Goal: Use online tool/utility: Use online tool/utility

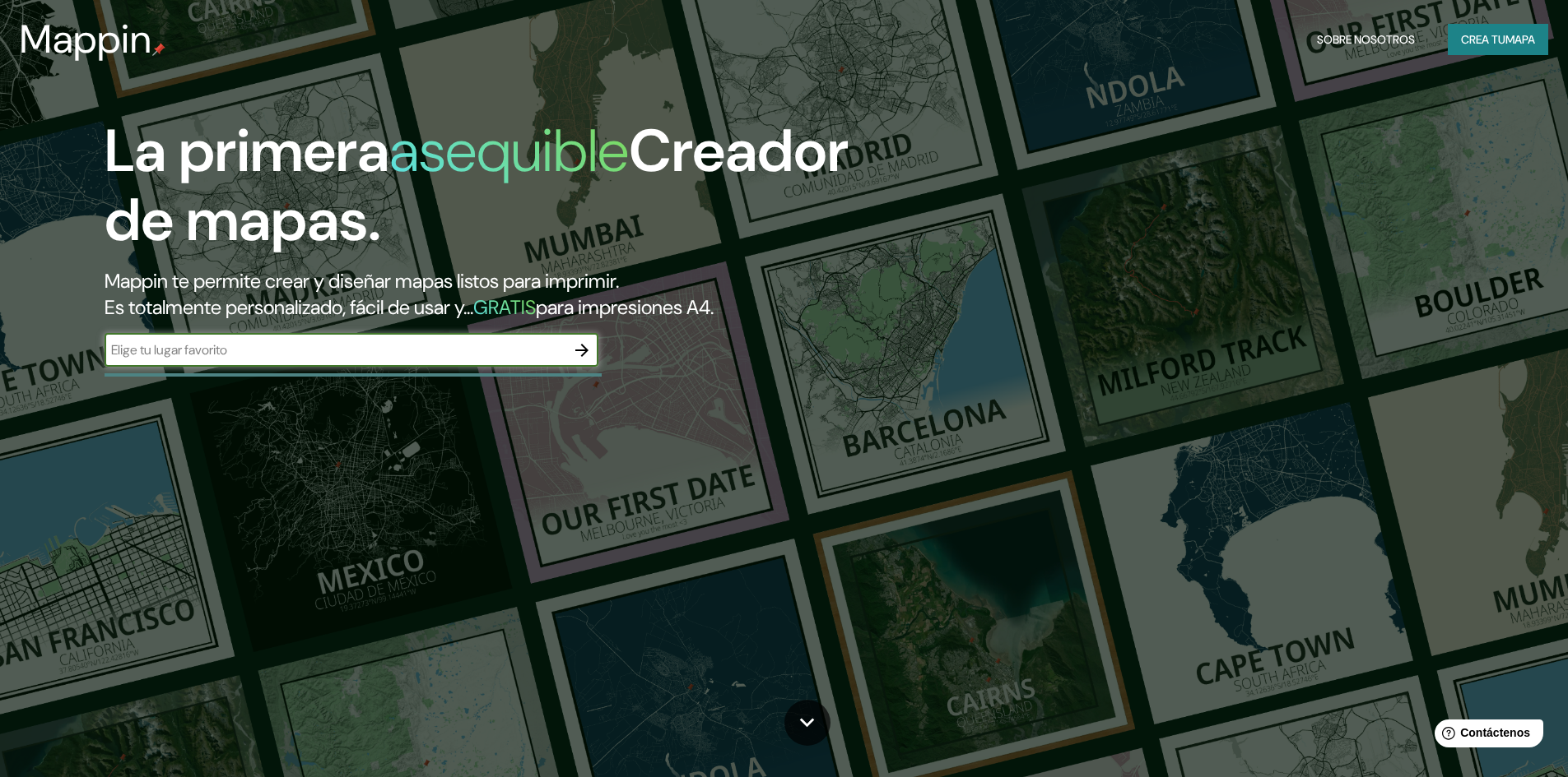
click at [402, 346] on input "text" at bounding box center [335, 350] width 461 height 19
type input "F"
type input "[GEOGRAPHIC_DATA]"
click at [580, 344] on icon "button" at bounding box center [581, 350] width 20 height 20
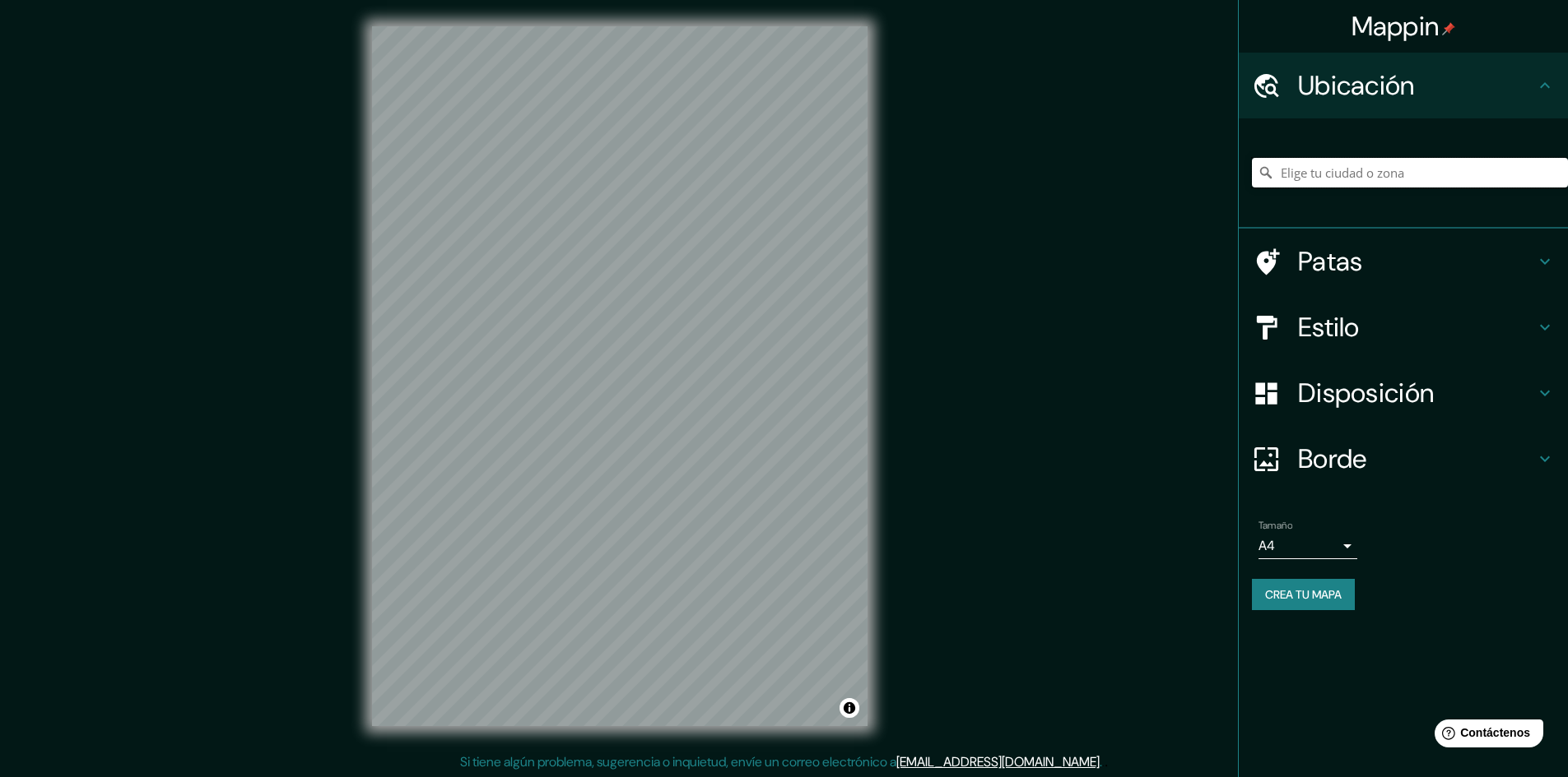
click at [1328, 172] on input "Elige tu ciudad o zona" at bounding box center [1409, 173] width 316 height 30
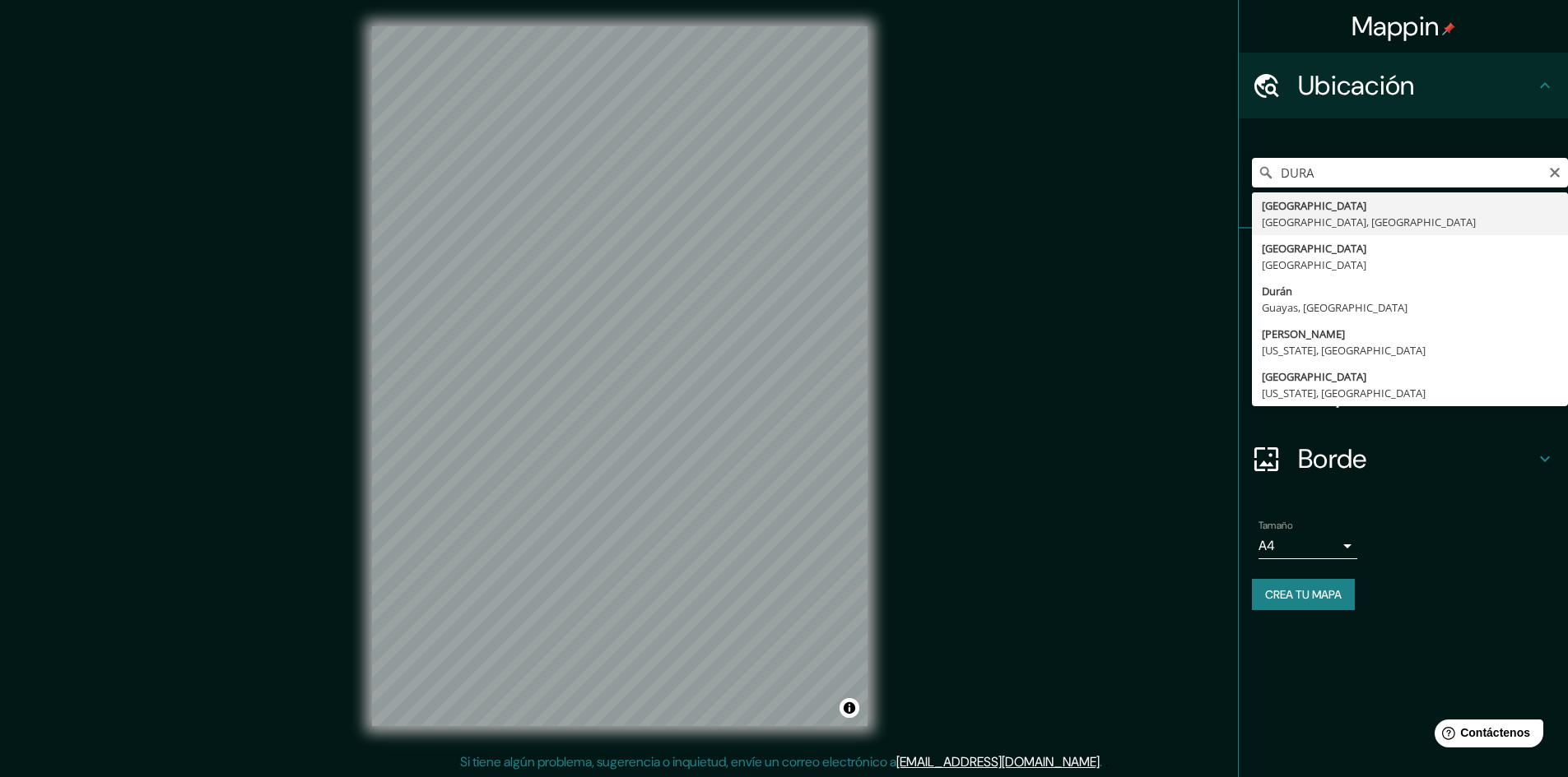
type input "[GEOGRAPHIC_DATA], [GEOGRAPHIC_DATA], [GEOGRAPHIC_DATA]"
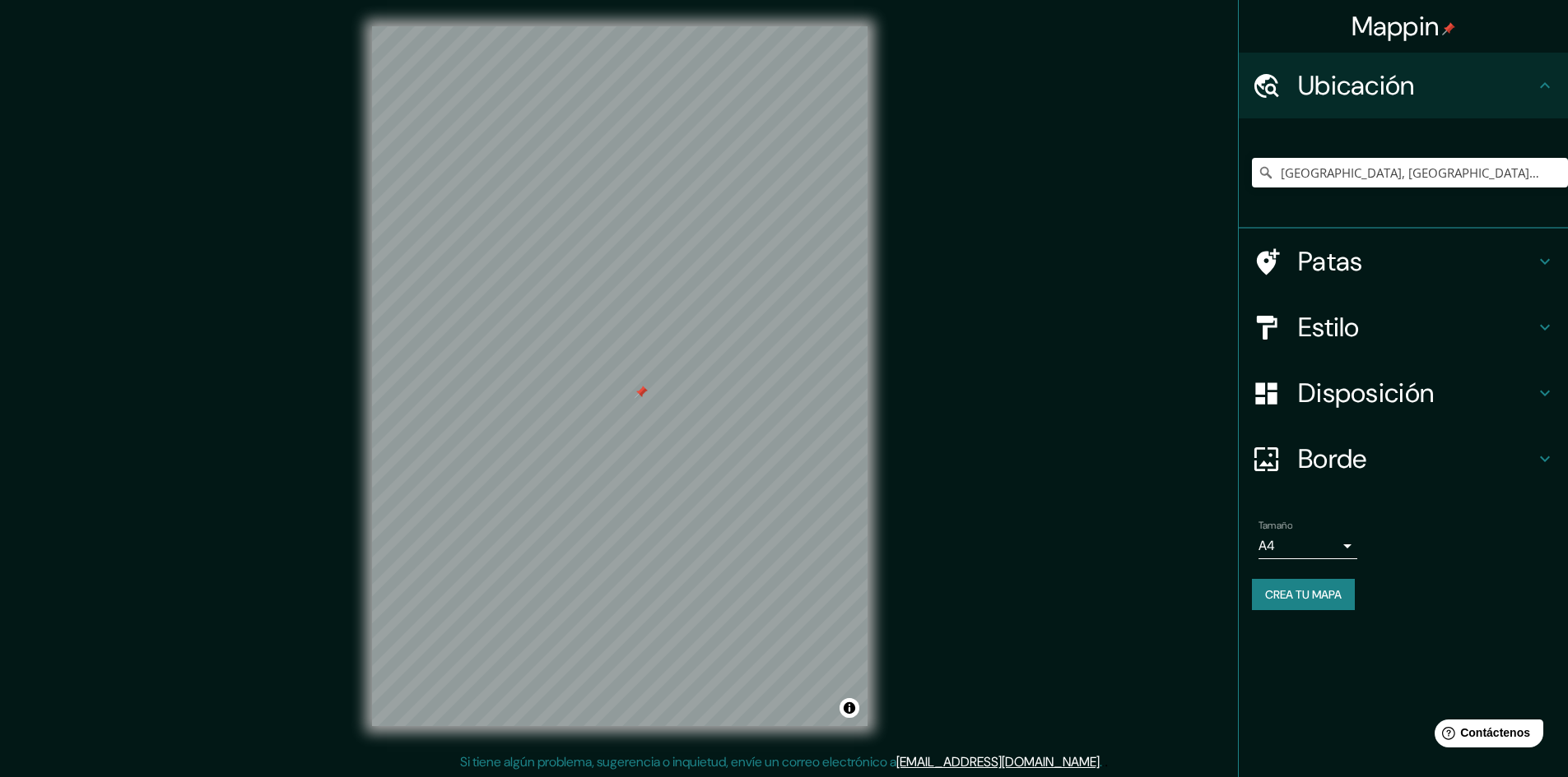
click at [636, 390] on div at bounding box center [641, 393] width 13 height 13
click at [1392, 268] on h4 "Patas" at bounding box center [1417, 261] width 237 height 33
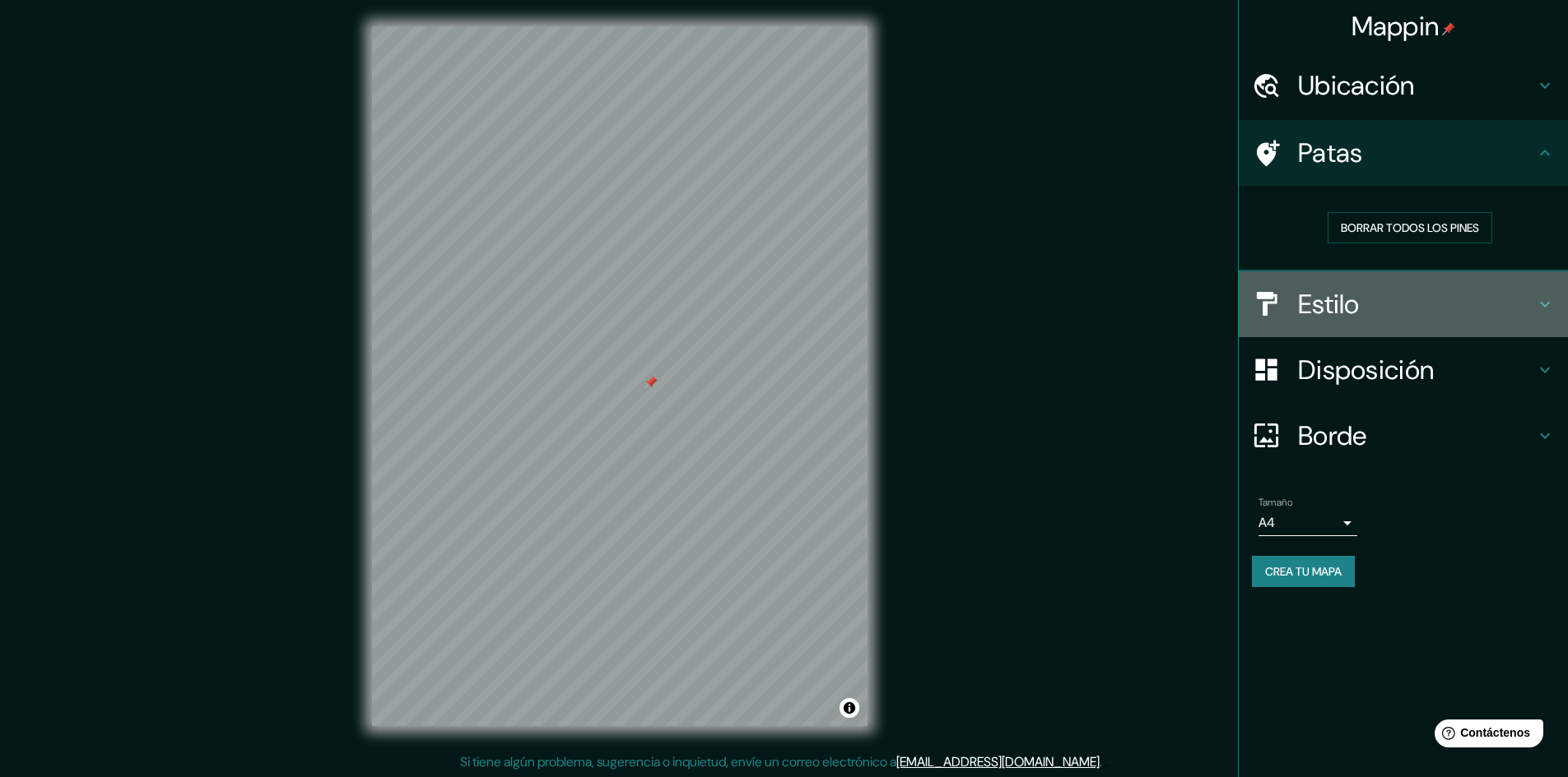
click at [1449, 284] on div "Estilo" at bounding box center [1403, 304] width 329 height 66
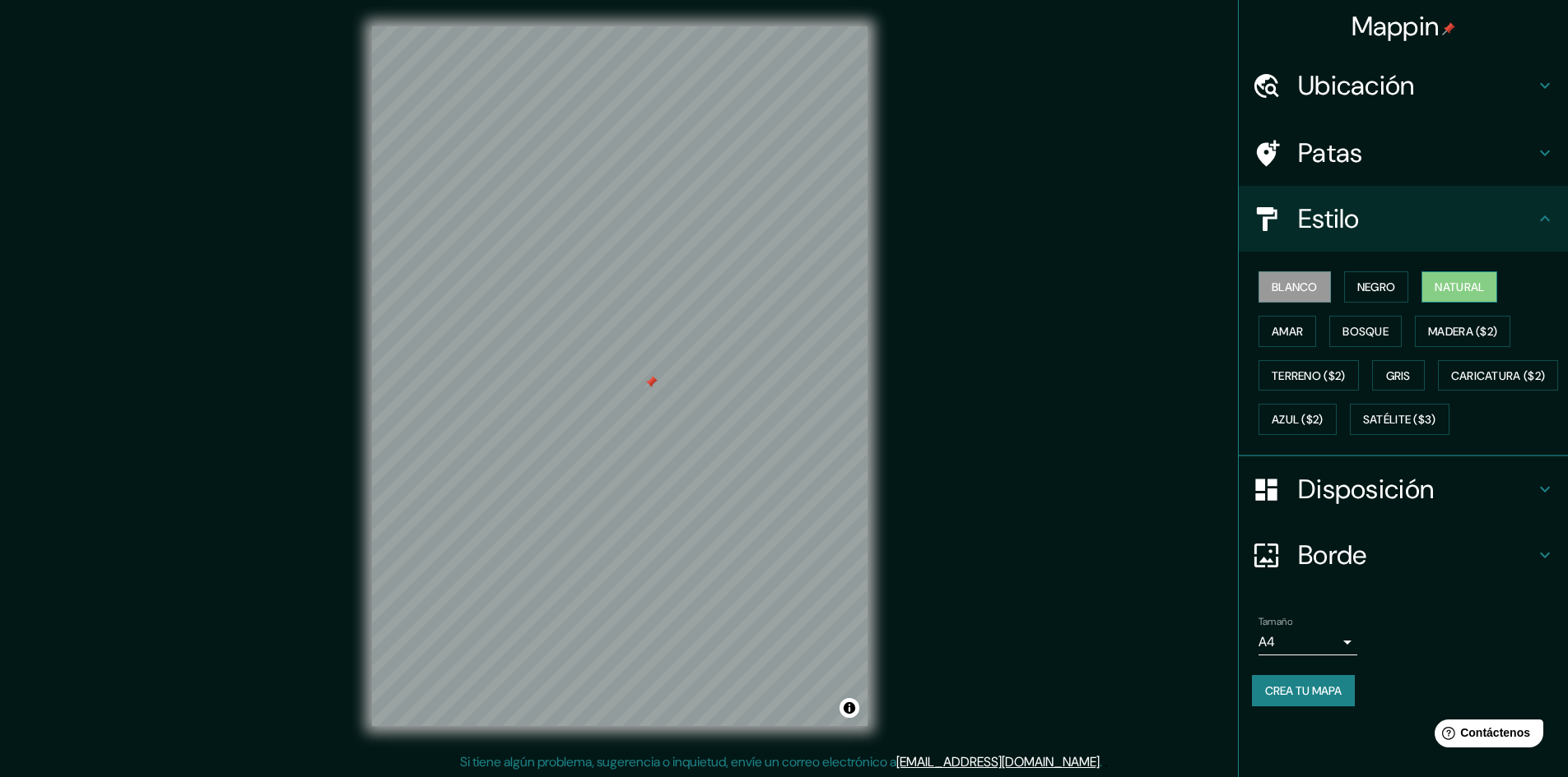
click at [1437, 291] on button "Natural" at bounding box center [1459, 287] width 76 height 32
click at [1299, 339] on font "Amar" at bounding box center [1287, 331] width 32 height 21
click at [1371, 338] on font "Bosque" at bounding box center [1365, 331] width 46 height 15
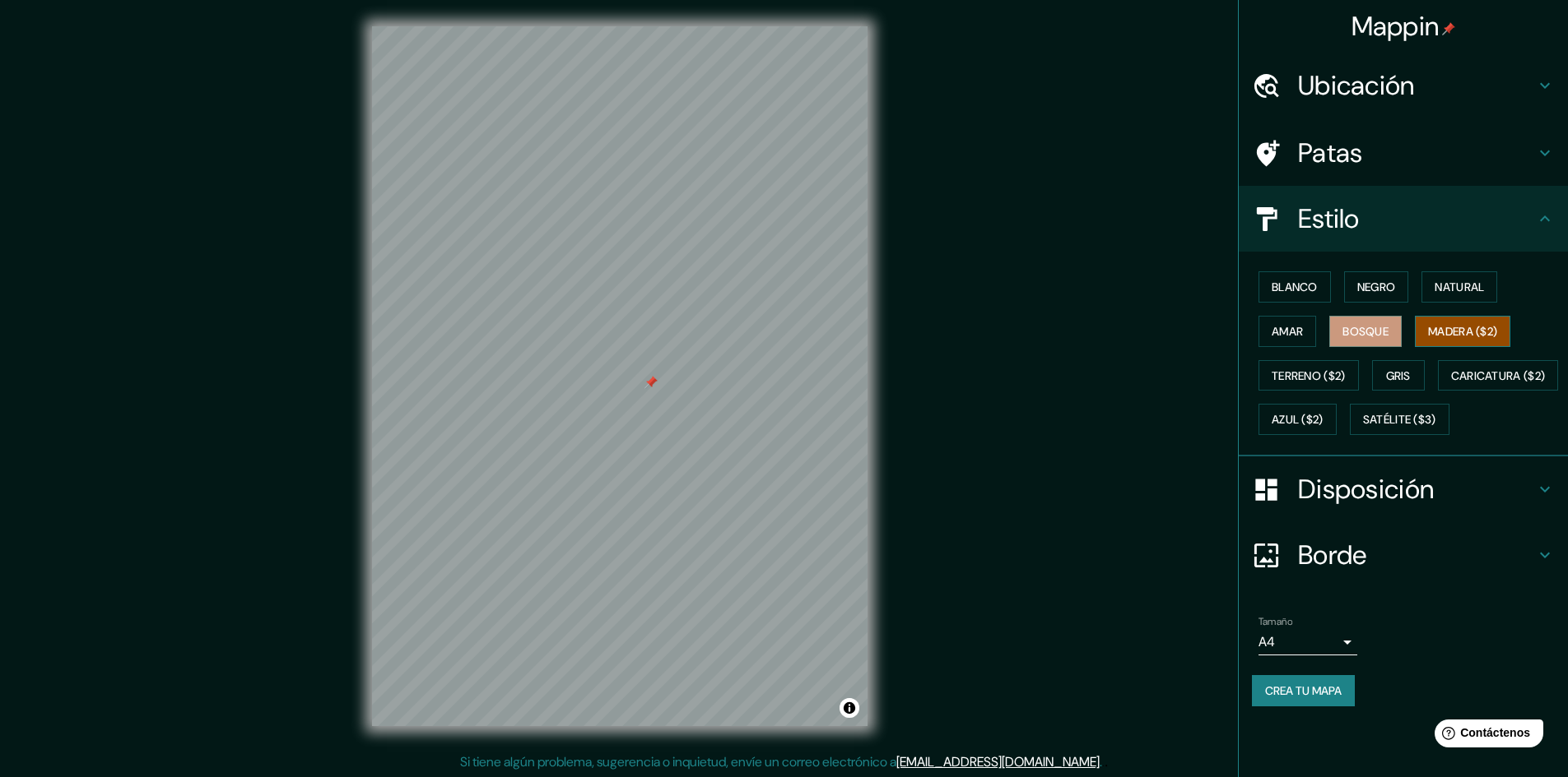
click at [1454, 322] on font "Madera ($2)" at bounding box center [1463, 331] width 69 height 21
click at [1320, 383] on font "Terreno ($2)" at bounding box center [1308, 376] width 74 height 21
click at [1401, 380] on font "Gris" at bounding box center [1398, 376] width 24 height 15
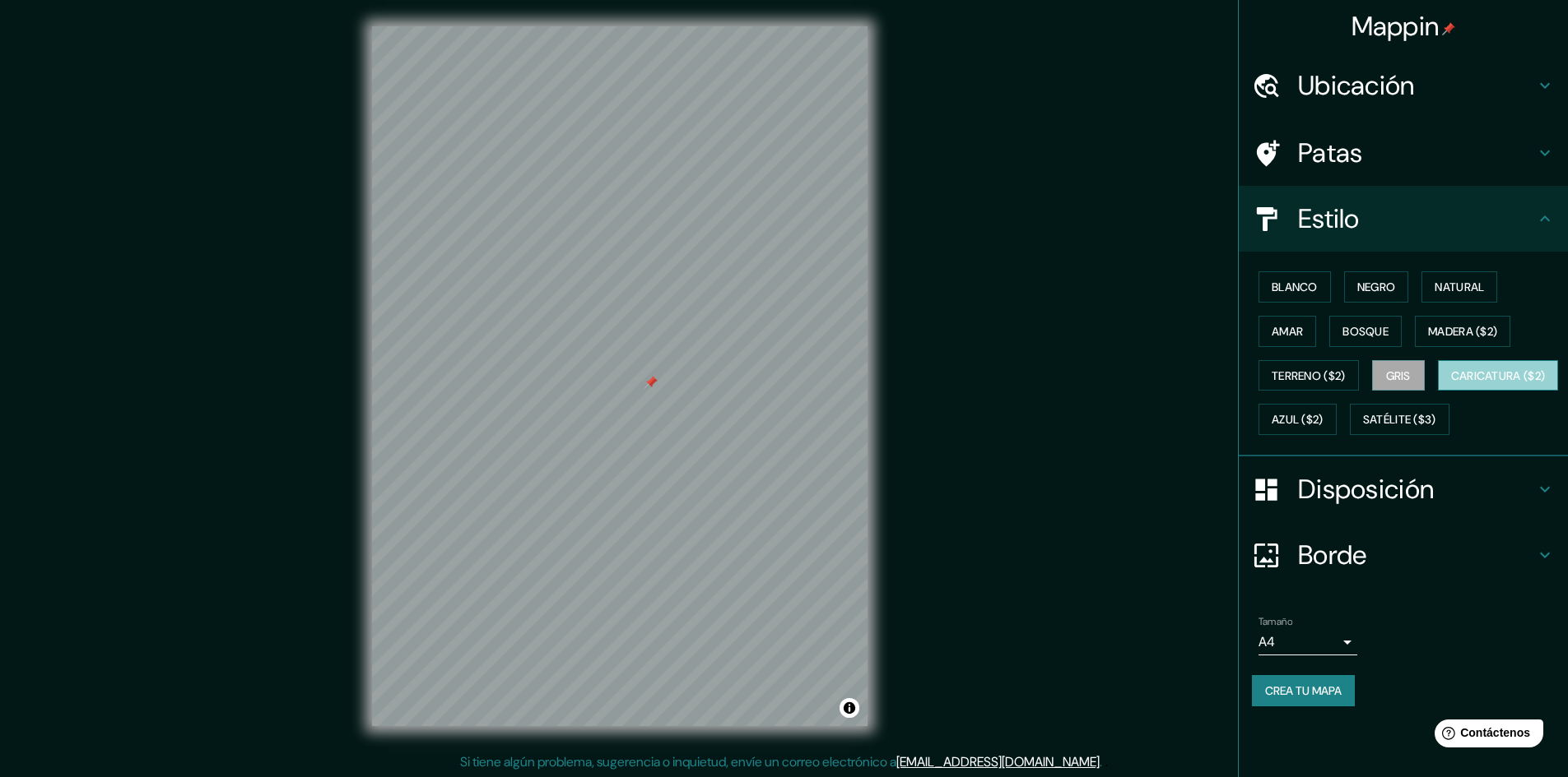
click at [1438, 392] on button "Caricatura ($2)" at bounding box center [1499, 376] width 121 height 32
click at [1323, 415] on font "Azul ($2)" at bounding box center [1297, 421] width 52 height 15
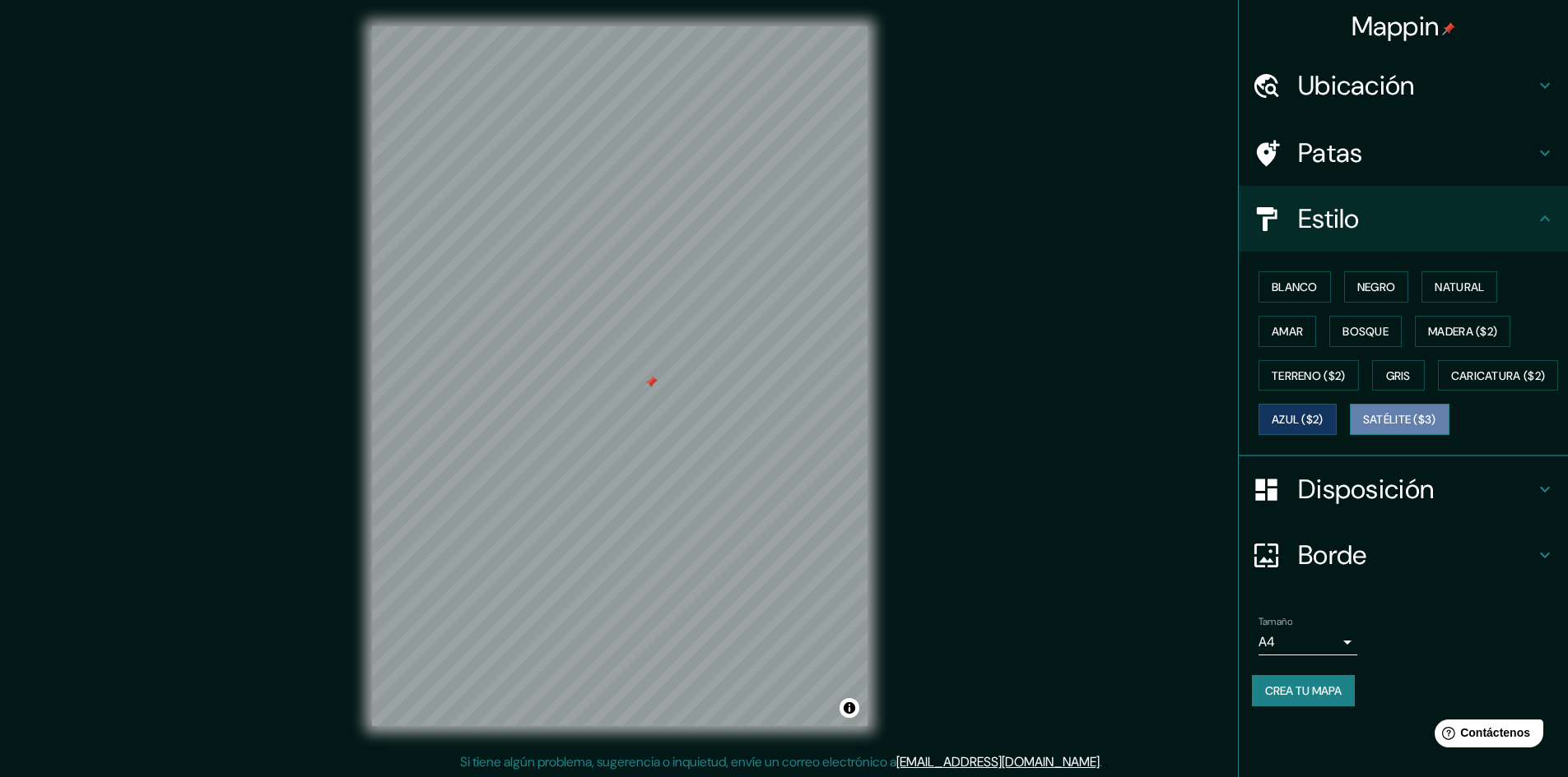
click at [1363, 428] on font "Satélite ($3)" at bounding box center [1399, 421] width 73 height 15
click at [1465, 334] on font "Madera ($2)" at bounding box center [1463, 331] width 69 height 15
click at [1444, 506] on h4 "Disposición" at bounding box center [1417, 489] width 237 height 33
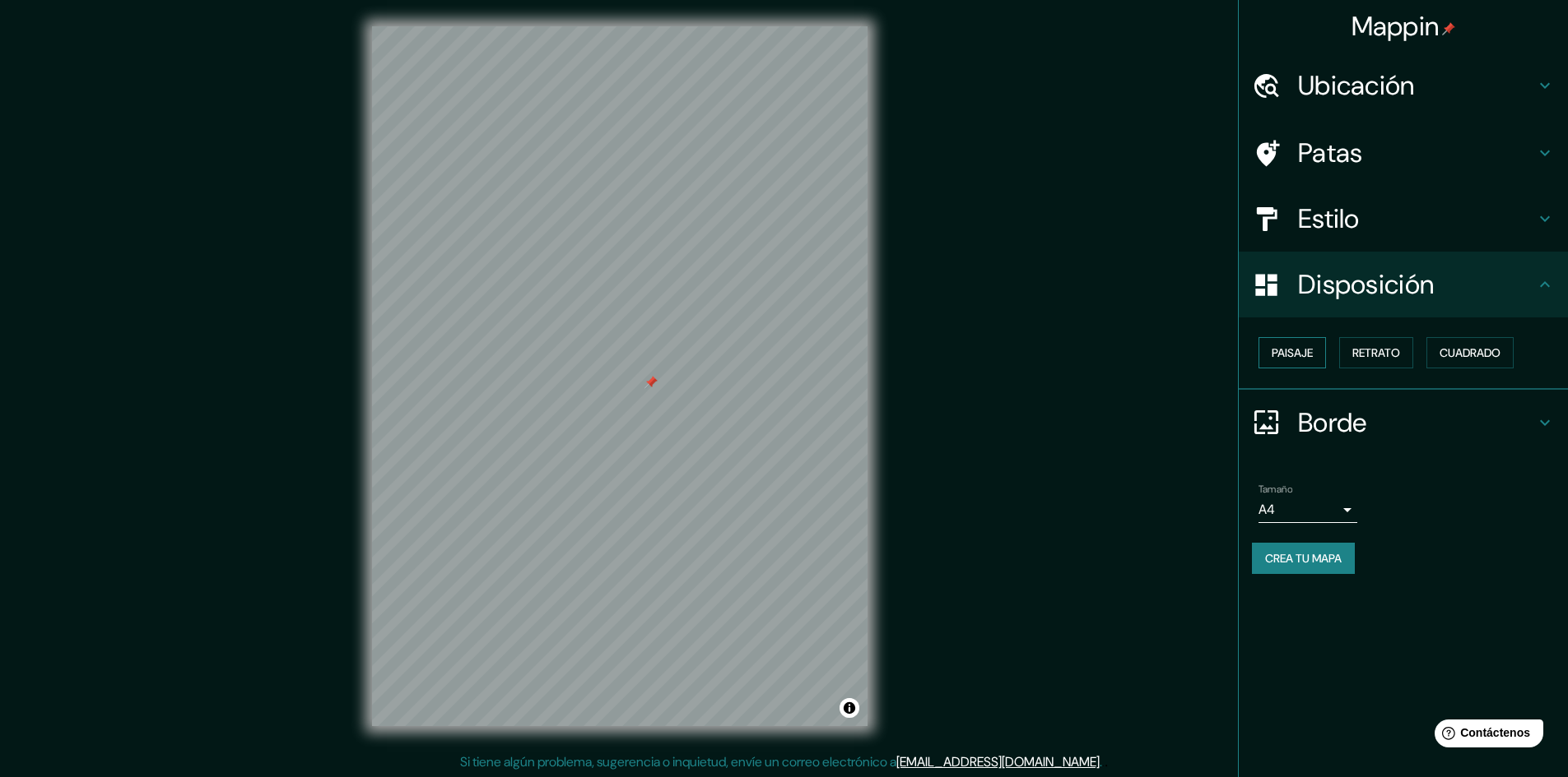
click at [1299, 347] on font "Paisaje" at bounding box center [1292, 353] width 41 height 15
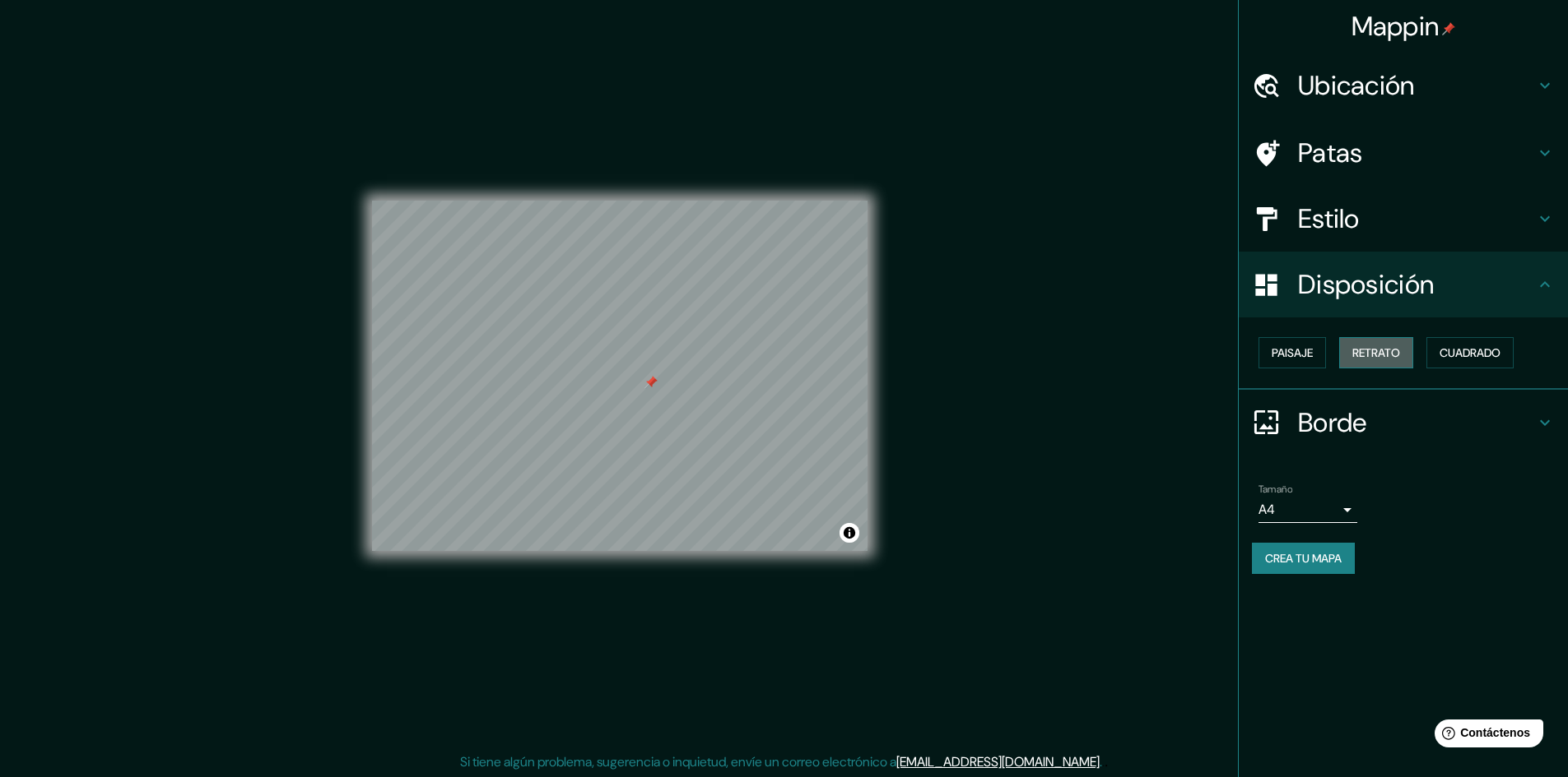
click at [1387, 357] on font "Retrato" at bounding box center [1376, 353] width 48 height 15
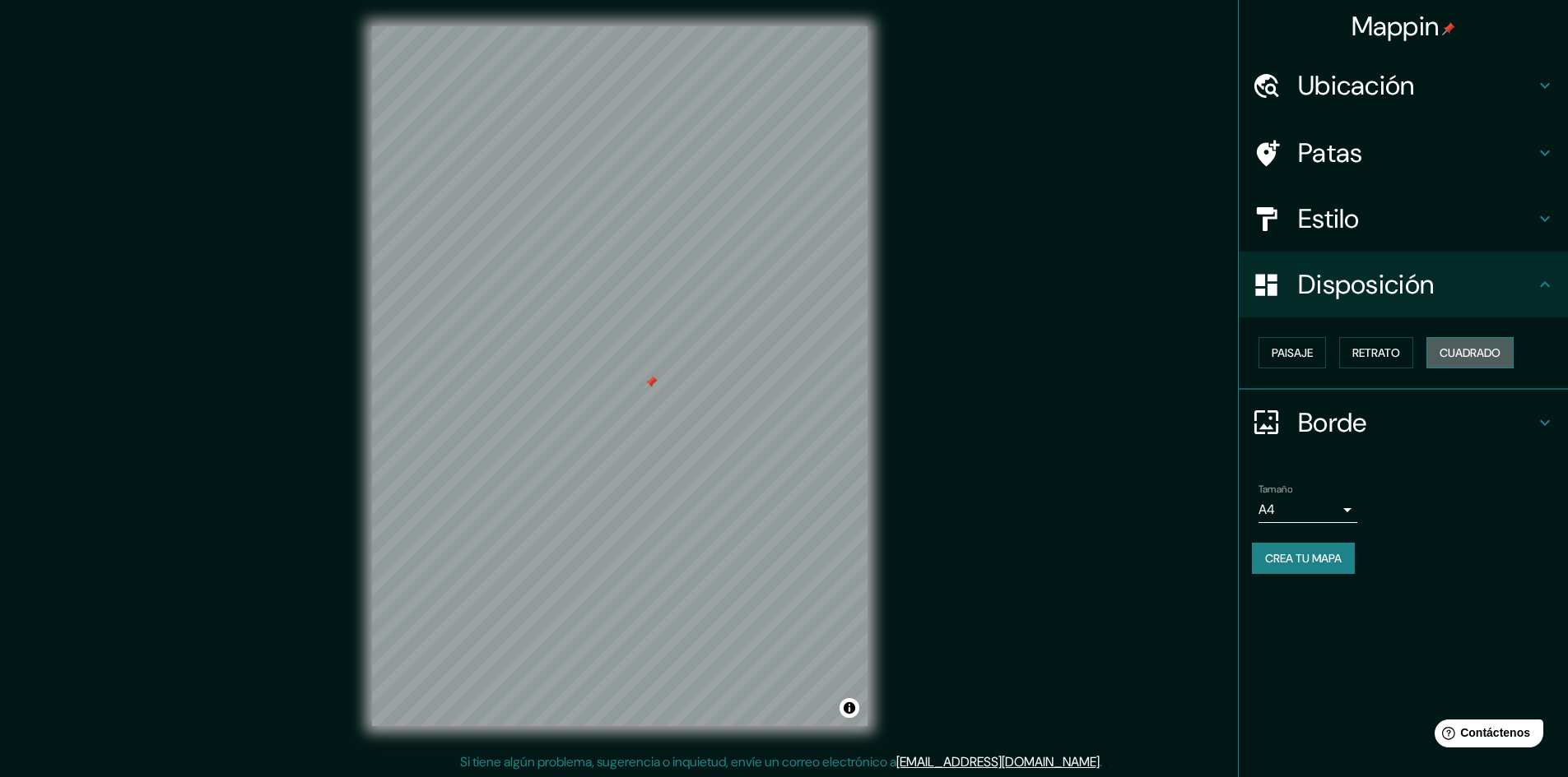
click at [1480, 352] on font "Cuadrado" at bounding box center [1469, 353] width 61 height 15
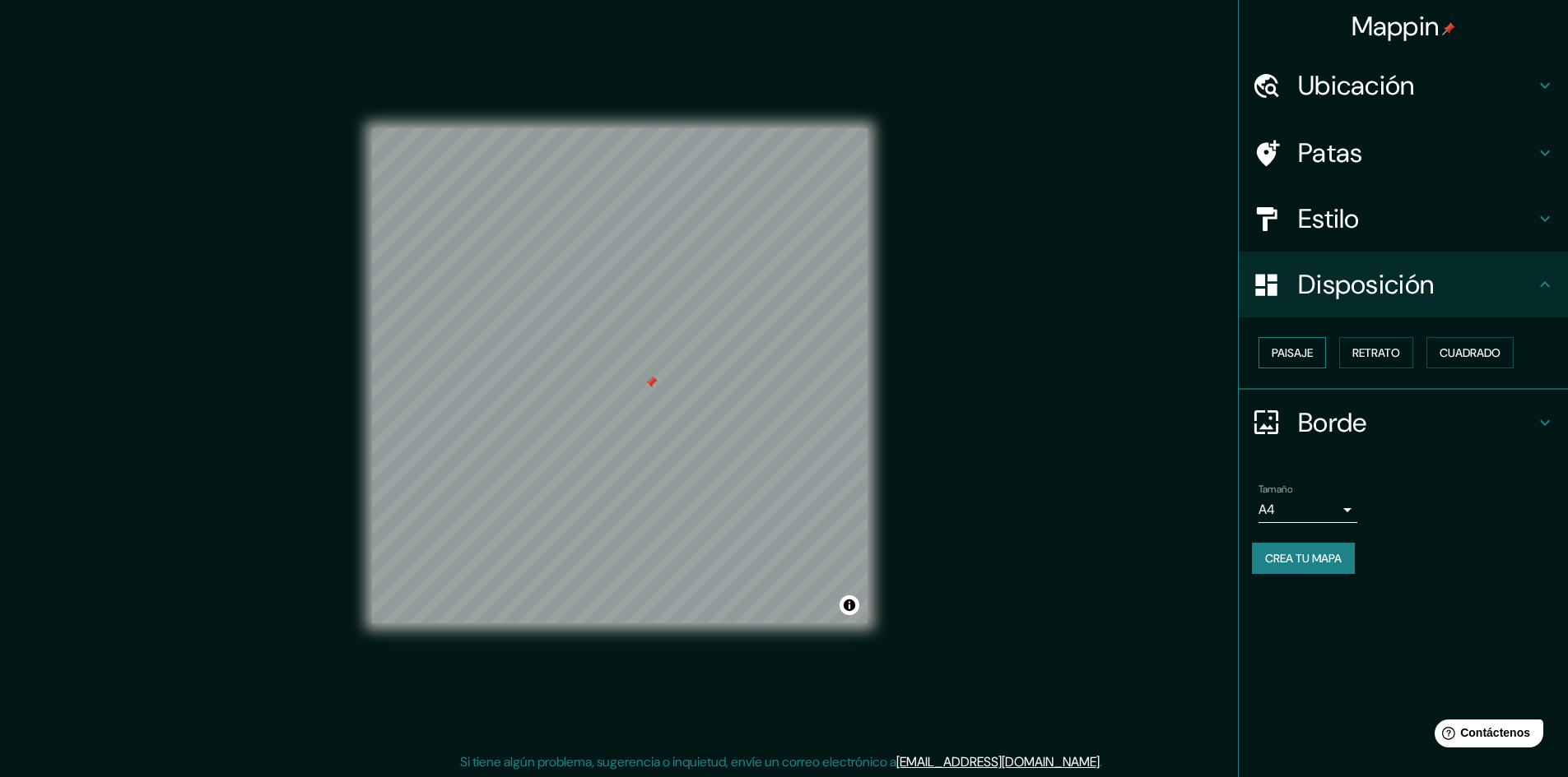
click at [1313, 348] on font "Paisaje" at bounding box center [1292, 353] width 41 height 15
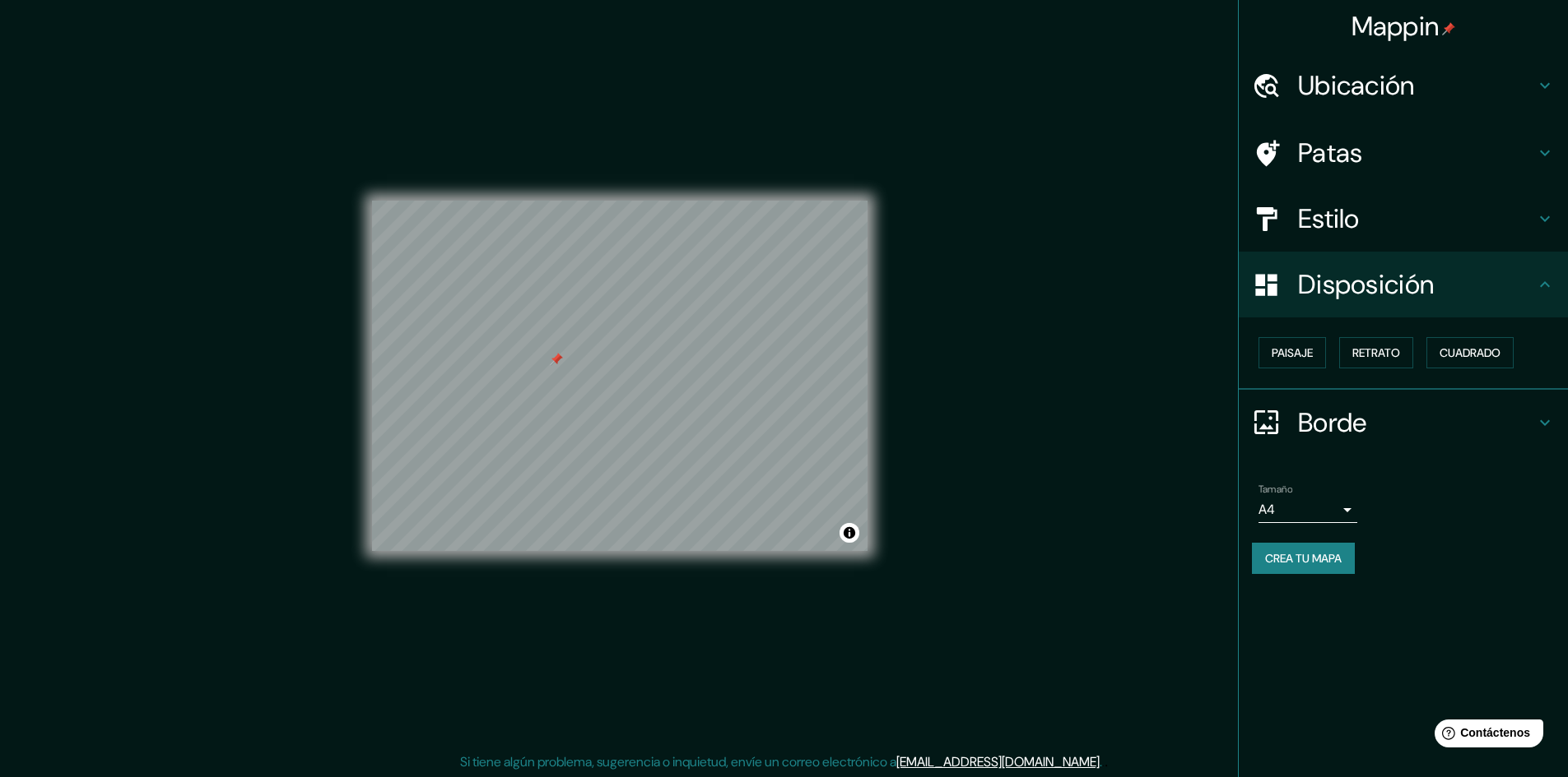
click at [1337, 513] on body "Mappin Ubicación [GEOGRAPHIC_DATA], [GEOGRAPHIC_DATA], [GEOGRAPHIC_DATA] Patas …" at bounding box center [784, 388] width 1568 height 777
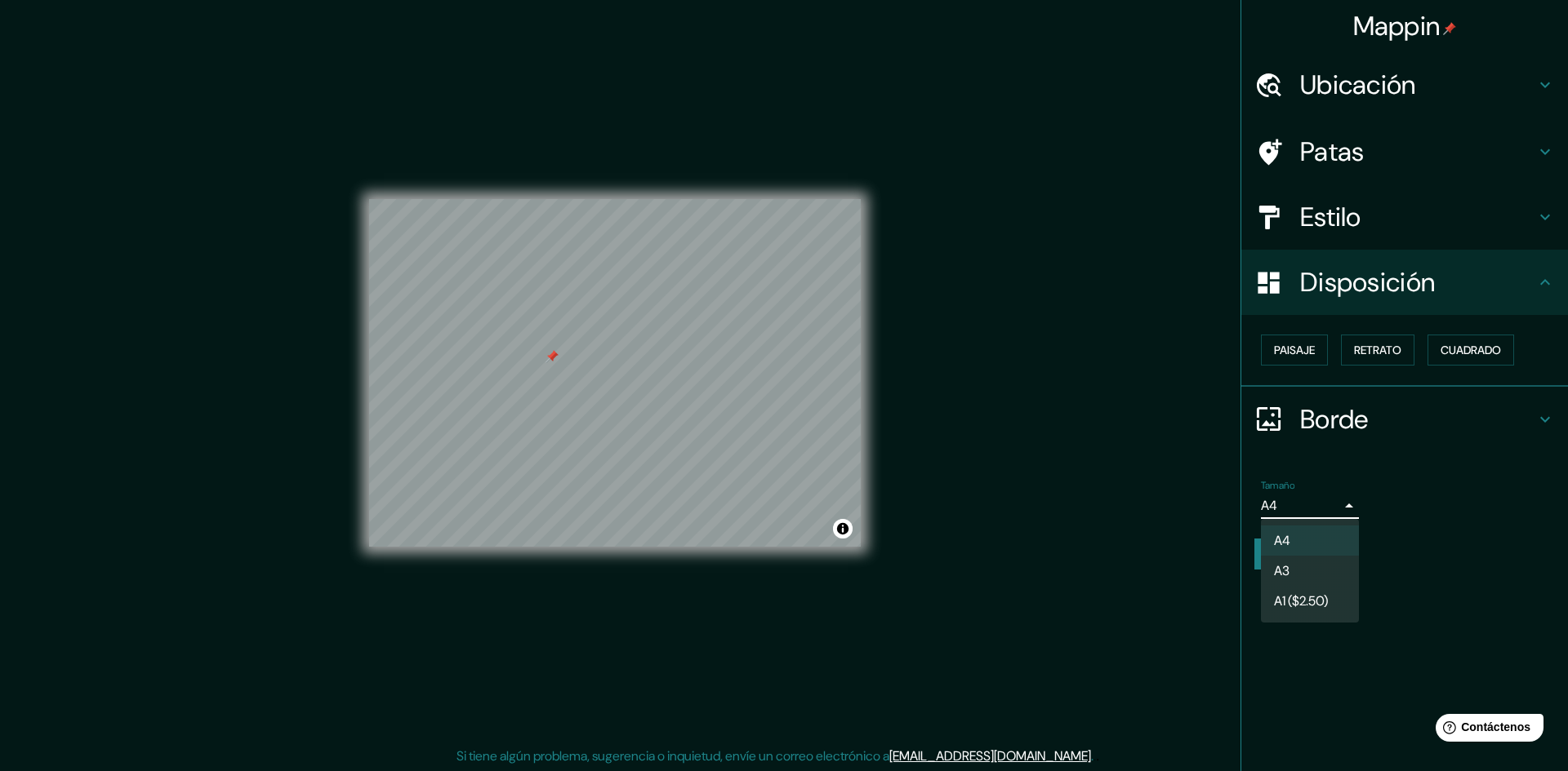
click at [911, 465] on div at bounding box center [784, 385] width 1568 height 771
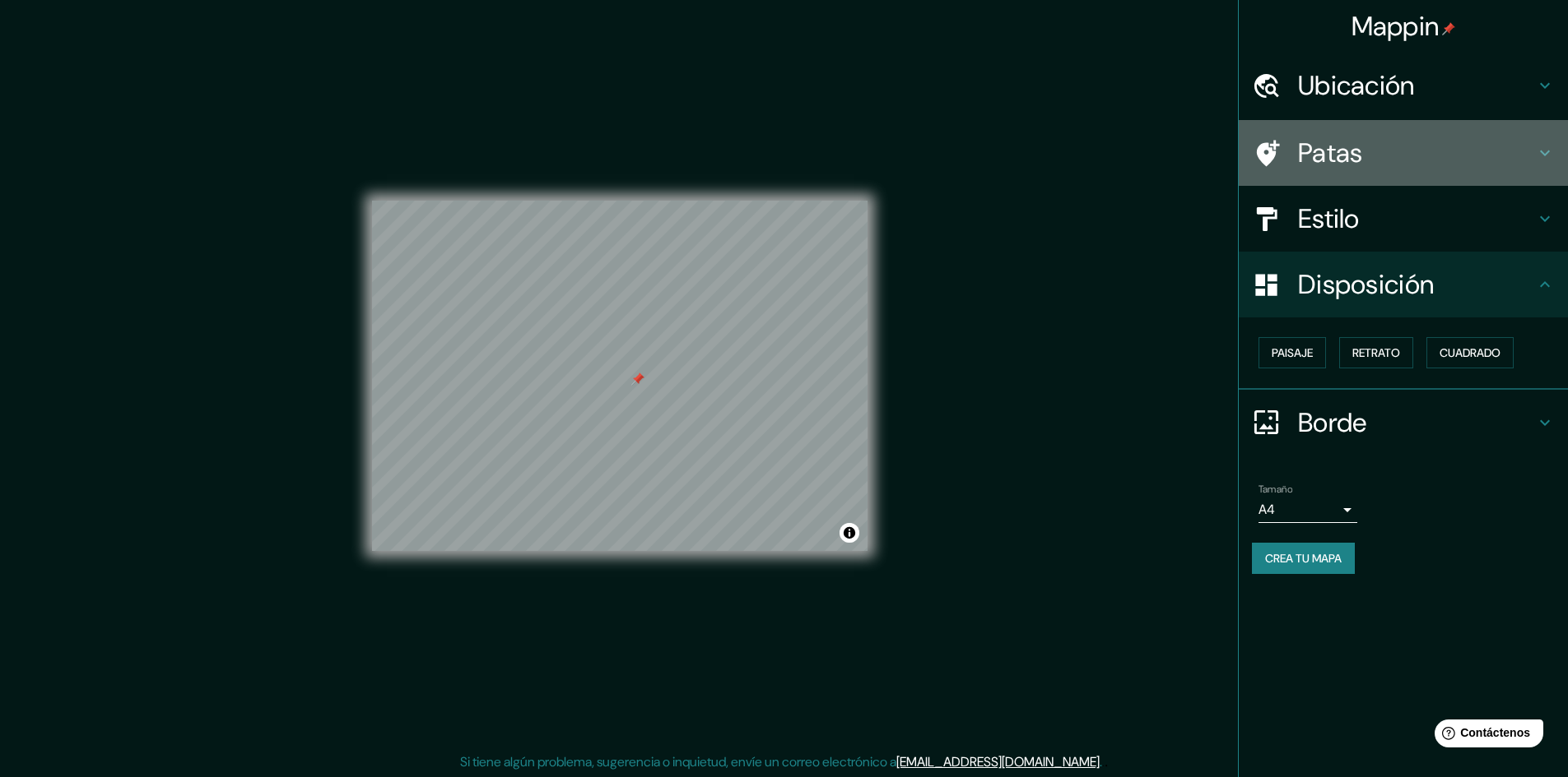
click at [1375, 149] on h4 "Patas" at bounding box center [1417, 152] width 237 height 33
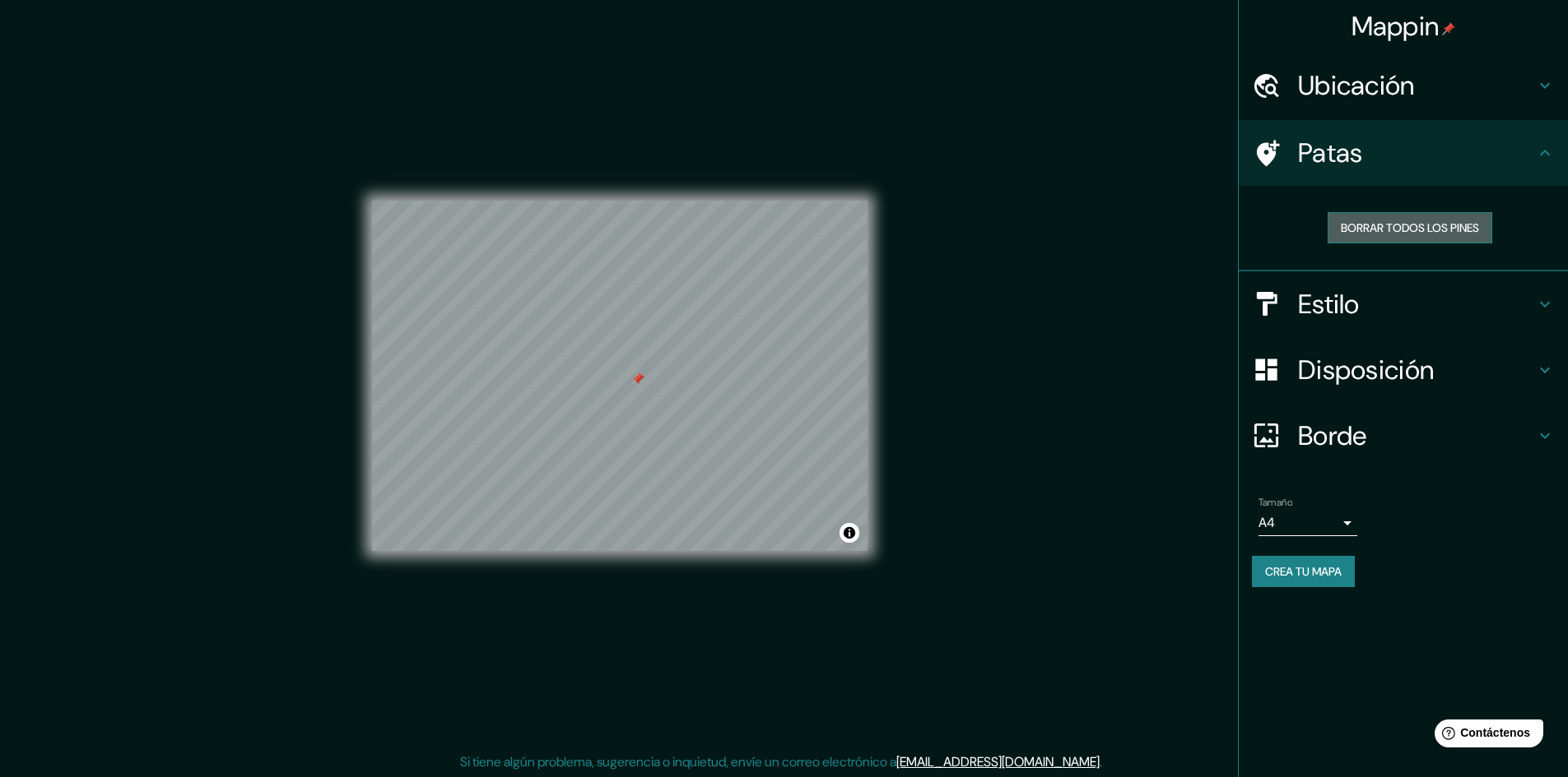
click at [1417, 229] on font "Borrar todos los pines" at bounding box center [1410, 228] width 138 height 15
click at [1414, 226] on font "Borrar todos los pines" at bounding box center [1410, 228] width 138 height 15
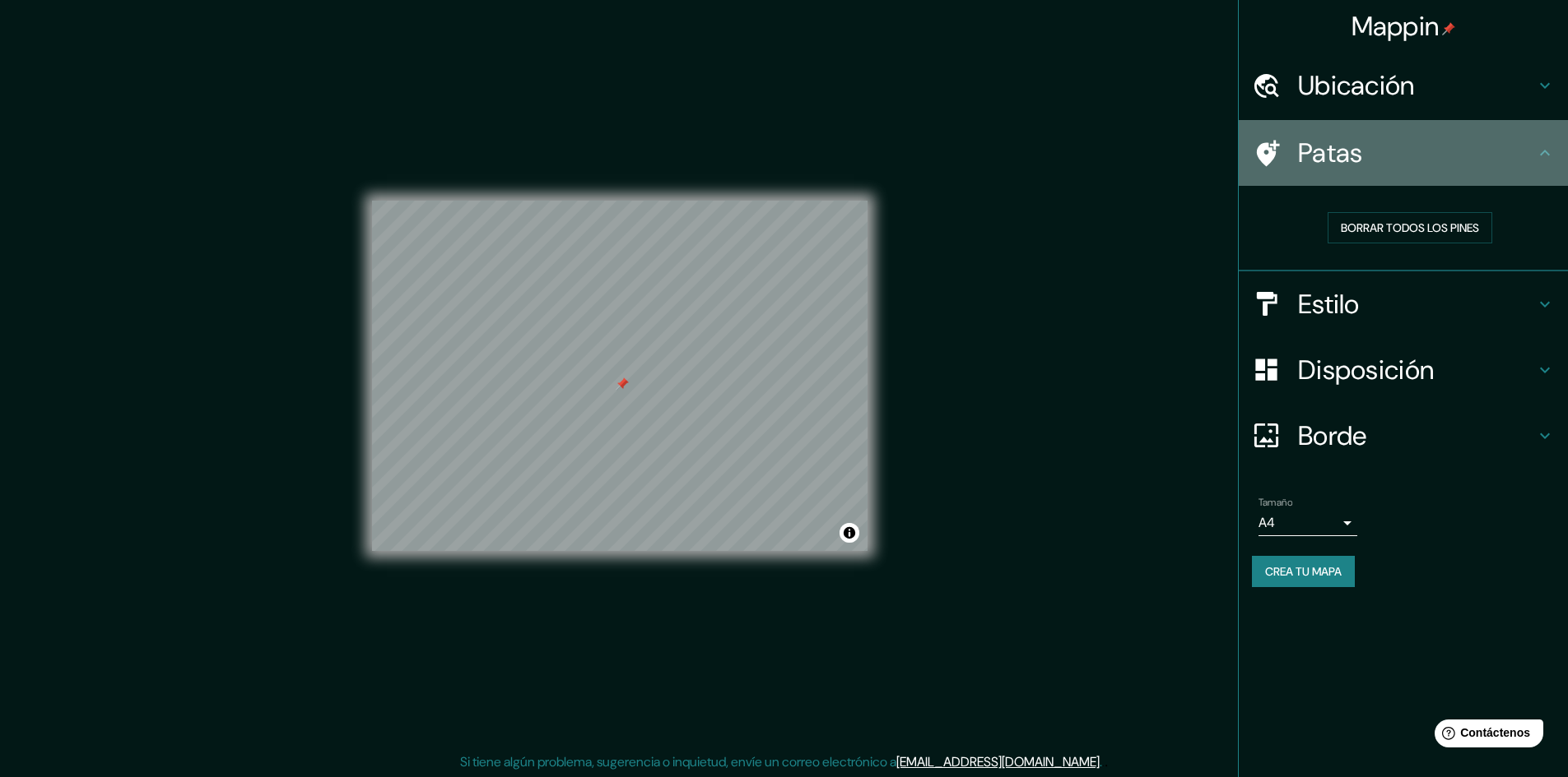
click at [1269, 148] on icon at bounding box center [1268, 153] width 23 height 26
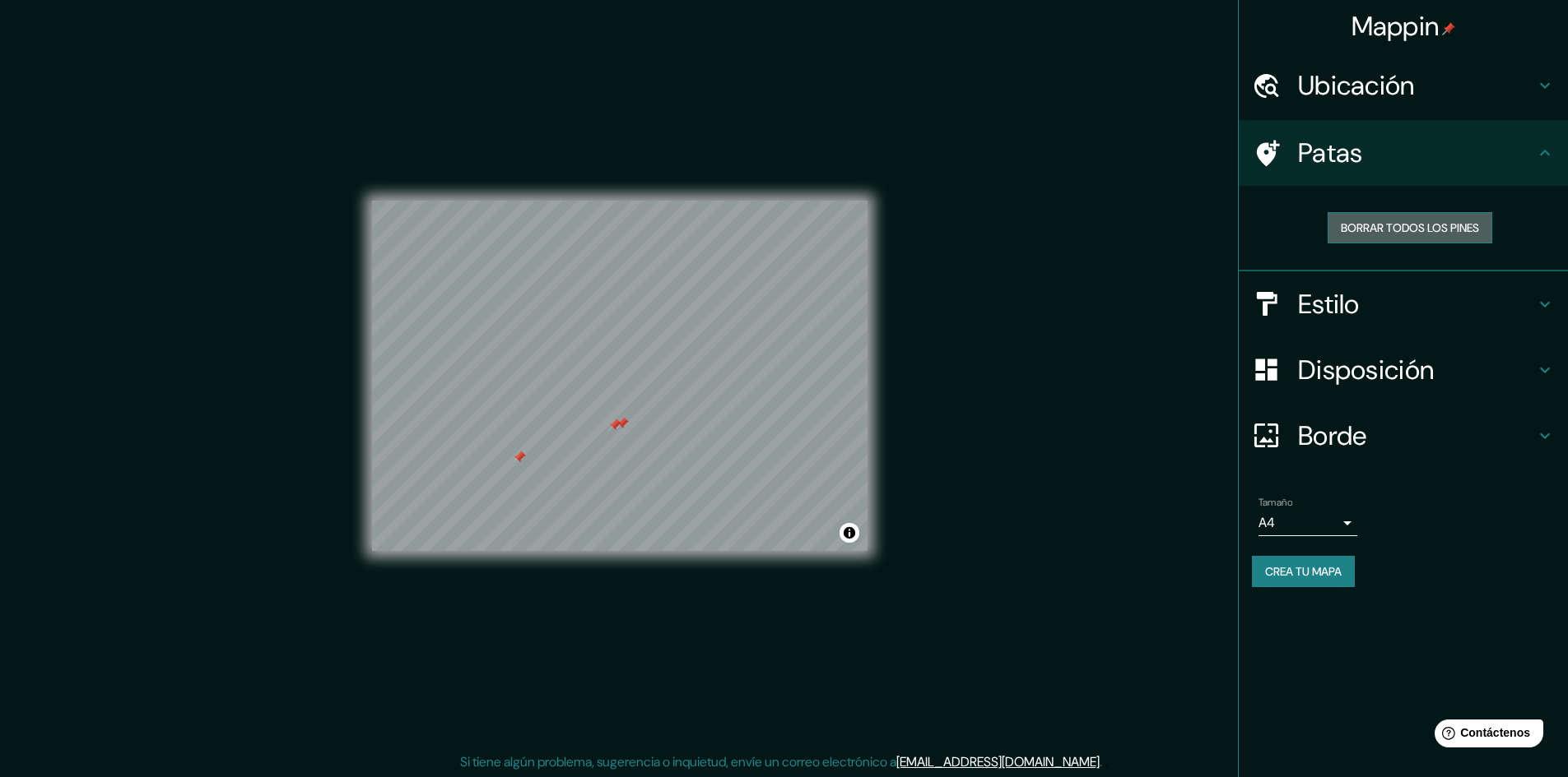
click at [1385, 227] on font "Borrar todos los pines" at bounding box center [1410, 228] width 138 height 15
click at [603, 201] on div at bounding box center [620, 201] width 496 height 0
click at [604, 396] on div at bounding box center [609, 392] width 13 height 13
click at [601, 390] on div at bounding box center [597, 388] width 13 height 13
click at [603, 373] on div at bounding box center [609, 369] width 13 height 13
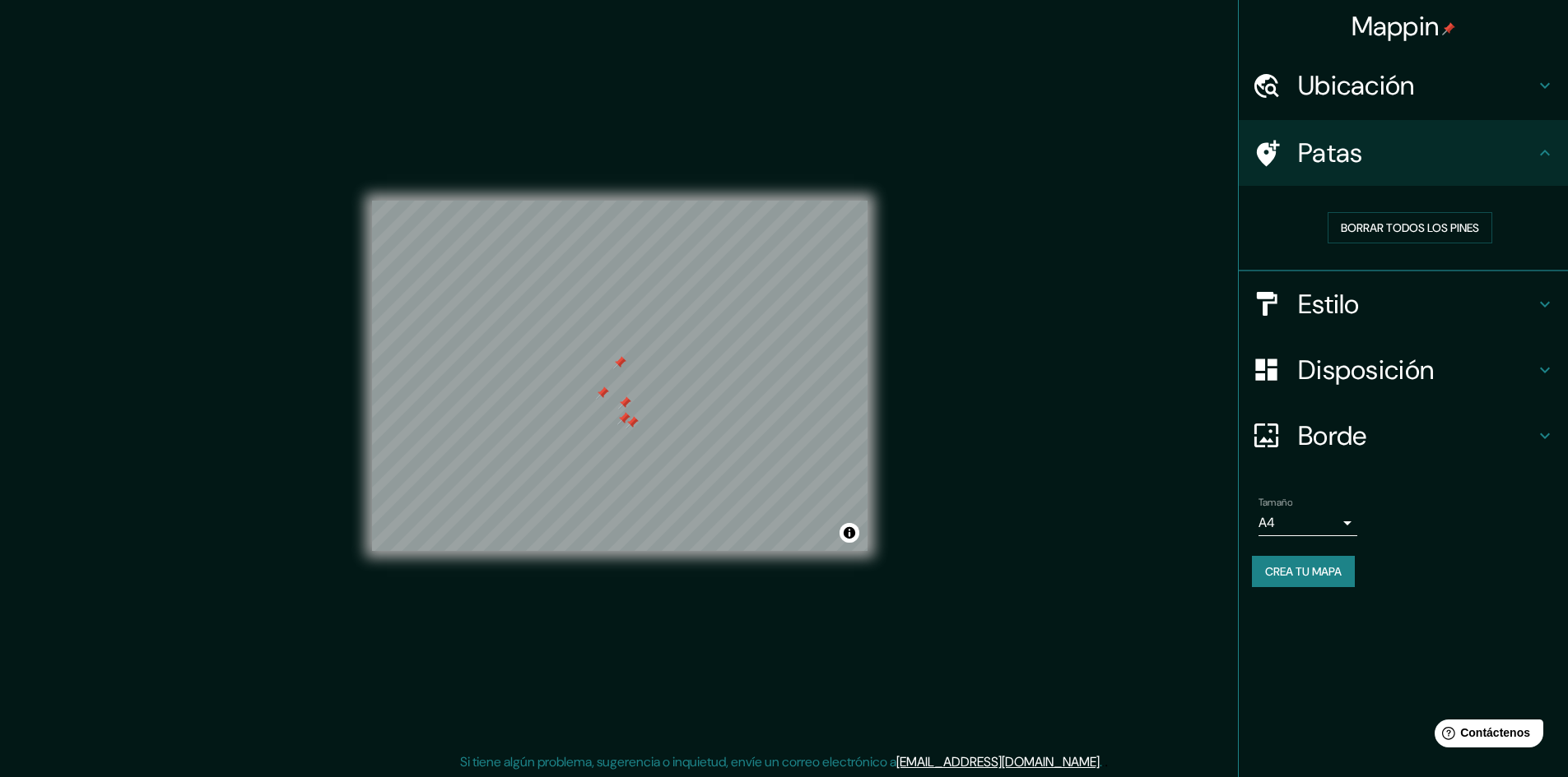
click at [617, 368] on div at bounding box center [620, 363] width 13 height 13
click at [763, 417] on div at bounding box center [768, 422] width 13 height 13
drag, startPoint x: 698, startPoint y: 373, endPoint x: 654, endPoint y: 374, distance: 44.0
click at [654, 374] on div at bounding box center [656, 381] width 13 height 13
drag, startPoint x: 669, startPoint y: 386, endPoint x: 636, endPoint y: 389, distance: 33.1
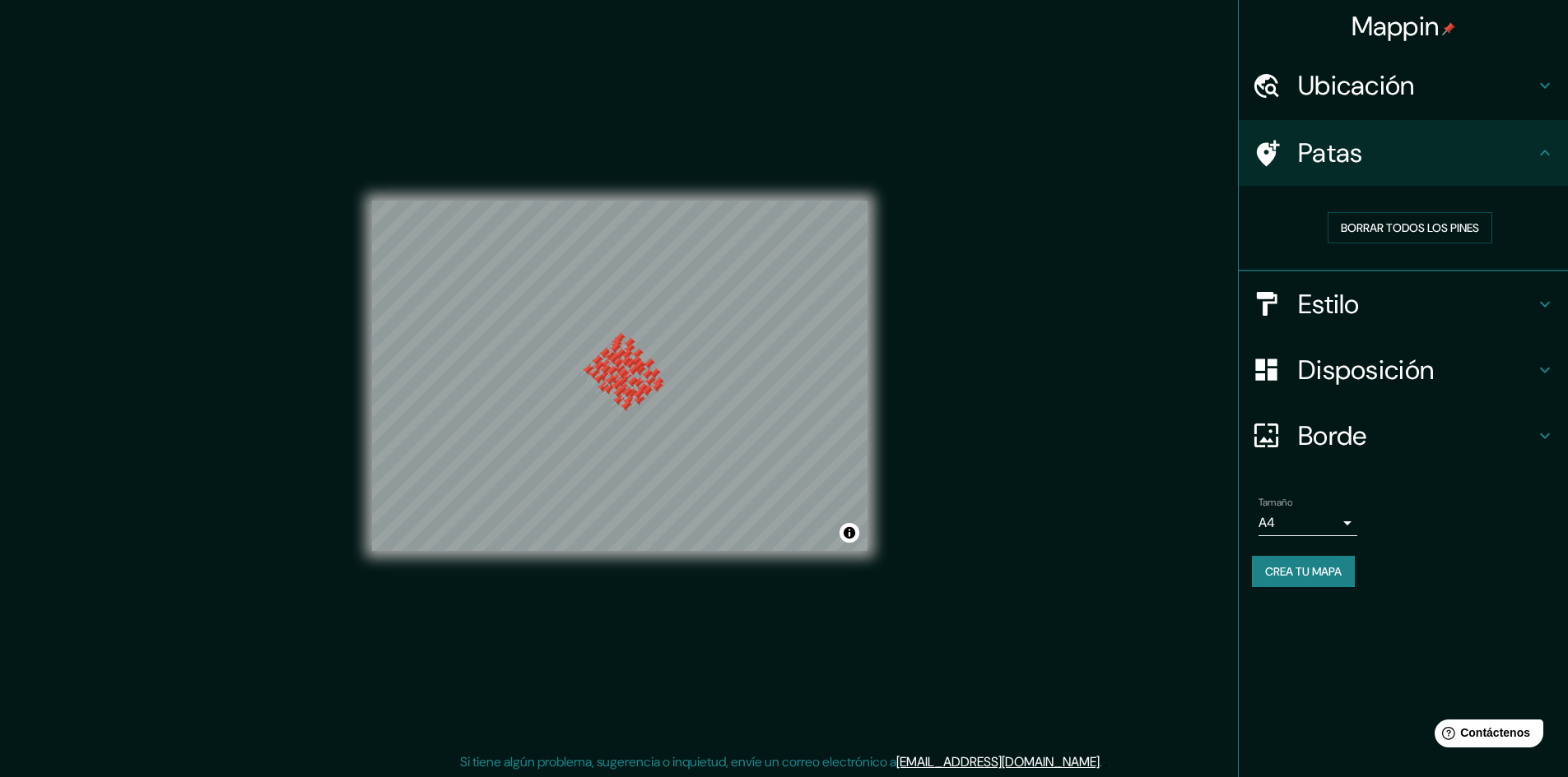
click at [636, 389] on div at bounding box center [637, 395] width 13 height 13
